Goal: Use online tool/utility: Utilize a website feature to perform a specific function

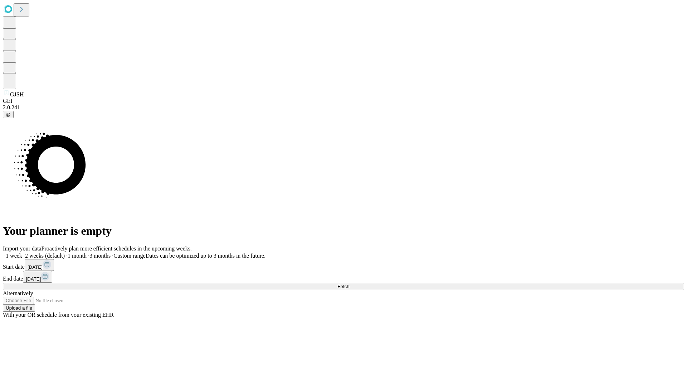
click at [349, 284] on span "Fetch" at bounding box center [344, 286] width 12 height 5
